Goal: Information Seeking & Learning: Learn about a topic

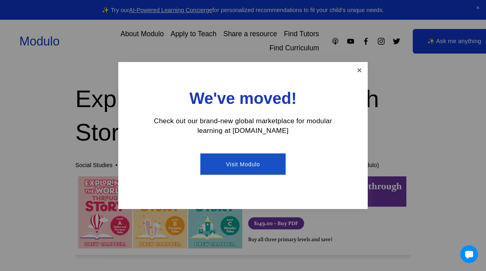
click at [363, 72] on link "Close" at bounding box center [360, 70] width 14 height 14
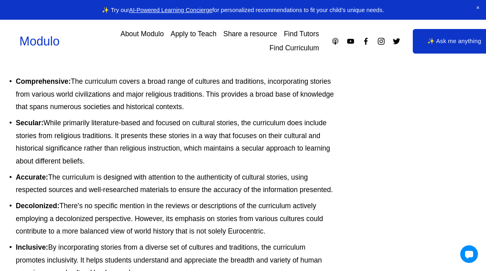
scroll to position [2215, 76]
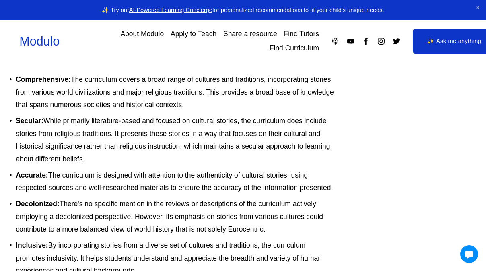
click at [293, 50] on link "Find Curriculum" at bounding box center [295, 48] width 50 height 14
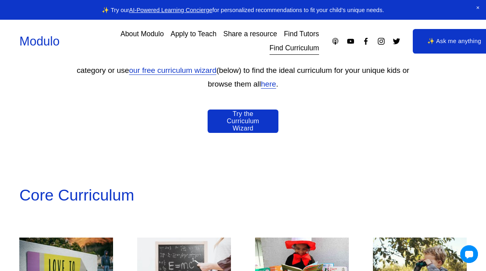
scroll to position [479, 0]
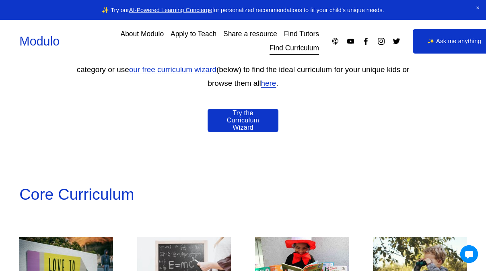
click at [255, 112] on link "Try the Curriculum Wizard" at bounding box center [243, 121] width 71 height 24
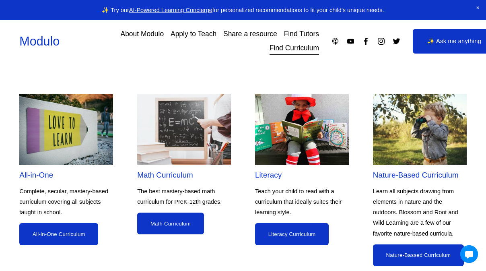
scroll to position [627, 0]
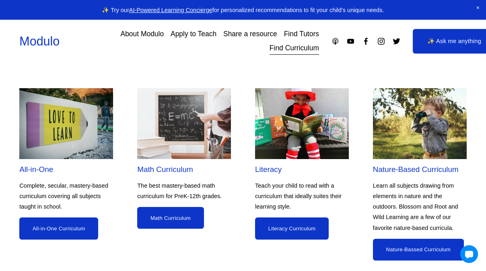
click at [67, 217] on link "All-in-One Curriculum" at bounding box center [58, 228] width 79 height 22
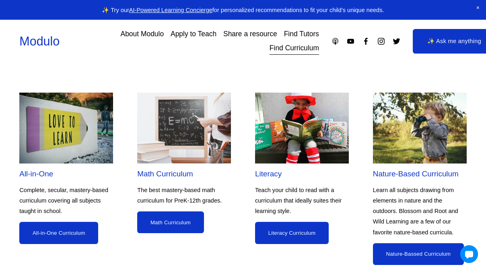
scroll to position [630, 0]
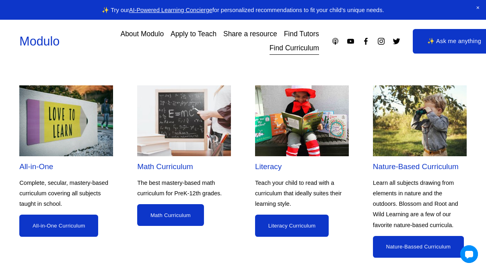
click at [175, 210] on link "Math Curriculum" at bounding box center [170, 215] width 66 height 22
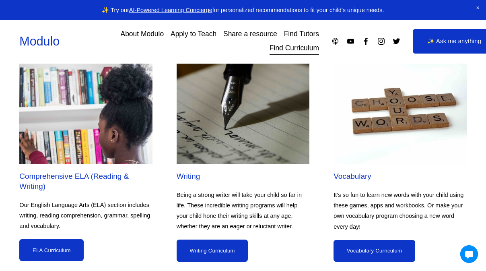
scroll to position [1159, 0]
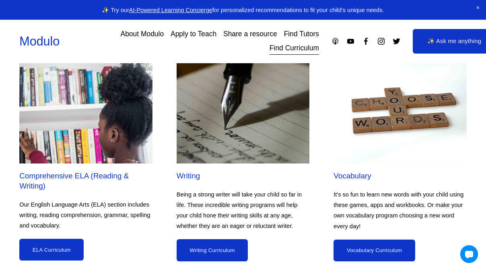
click at [370, 239] on link "Vocabulary Curriculum" at bounding box center [375, 250] width 82 height 22
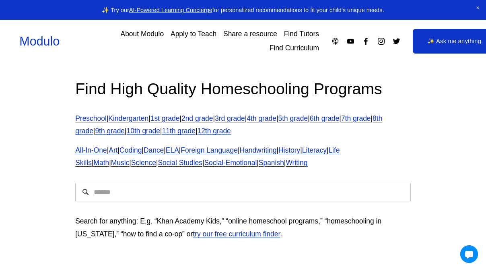
click at [172, 122] on link "1st grade" at bounding box center [165, 118] width 29 height 8
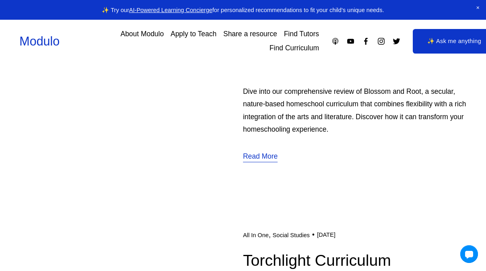
scroll to position [264, 0]
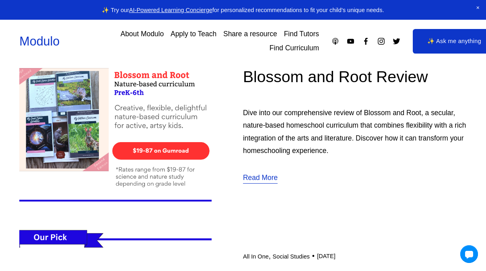
click at [261, 178] on link "Read More" at bounding box center [260, 177] width 35 height 13
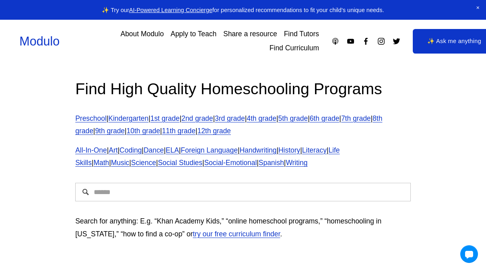
click at [171, 116] on link "1st grade" at bounding box center [165, 118] width 29 height 8
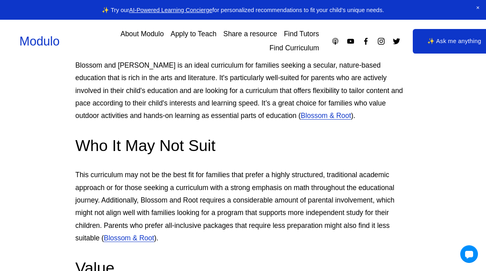
scroll to position [2473, 0]
click at [301, 116] on link "Blossom & Root" at bounding box center [326, 115] width 50 height 8
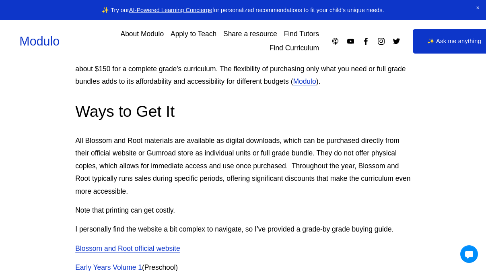
scroll to position [2728, 0]
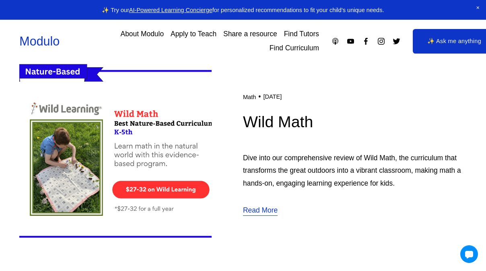
scroll to position [1056, 0]
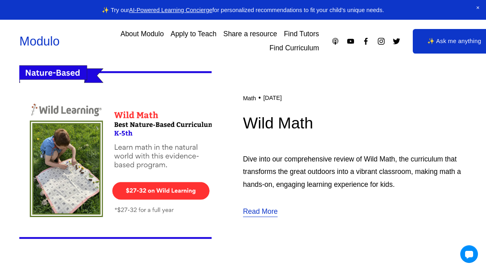
click at [262, 218] on link "Read More" at bounding box center [260, 211] width 35 height 13
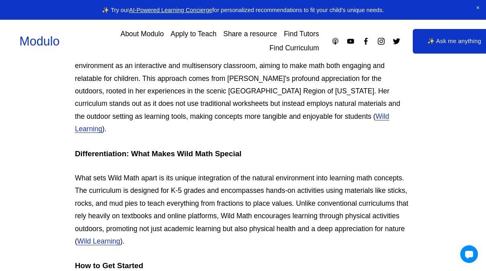
scroll to position [308, 1]
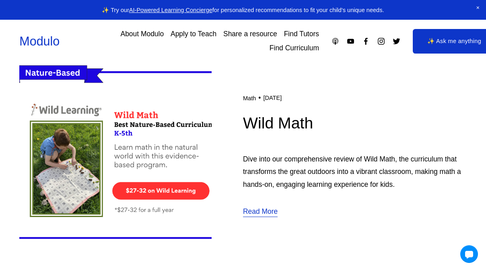
click at [142, 213] on img at bounding box center [115, 155] width 192 height 193
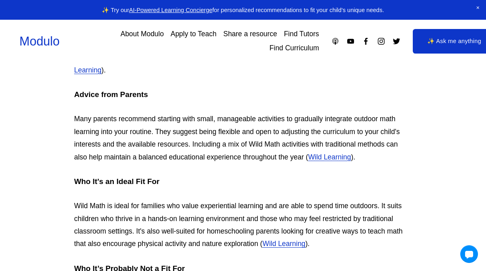
scroll to position [1045, 1]
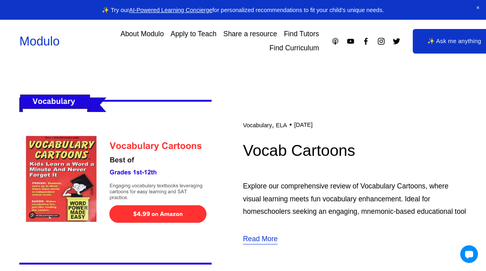
scroll to position [401, 0]
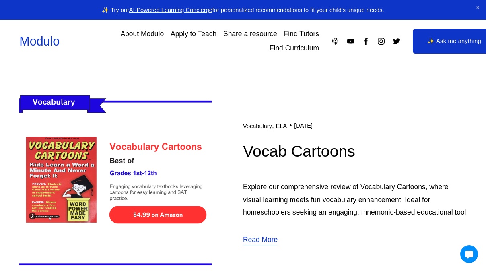
click at [148, 153] on img at bounding box center [115, 183] width 192 height 193
click at [144, 213] on img at bounding box center [115, 183] width 192 height 193
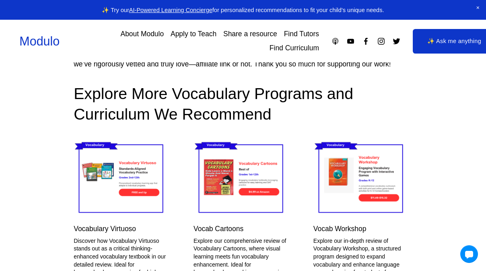
scroll to position [1403, 2]
